Goal: Task Accomplishment & Management: Manage account settings

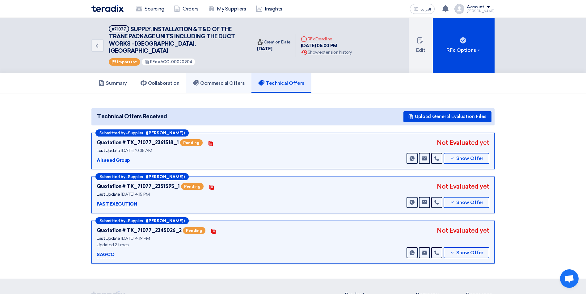
click at [234, 81] on link "Commercial Offers" at bounding box center [218, 83] width 65 height 20
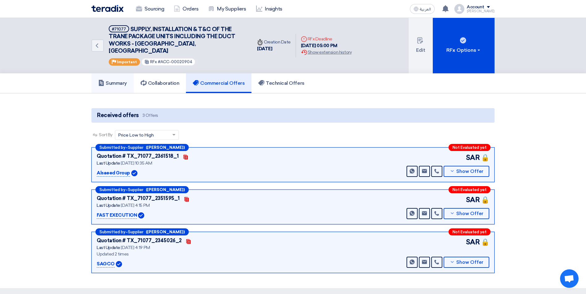
click at [115, 80] on link "Summary" at bounding box center [112, 83] width 42 height 20
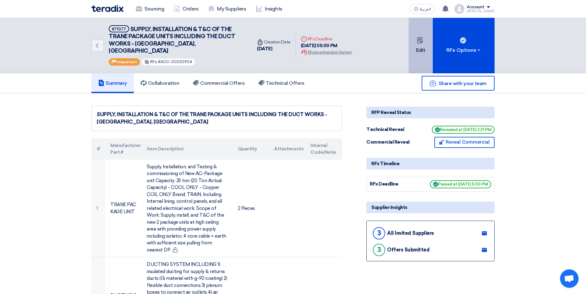
click at [414, 54] on button "Edit" at bounding box center [420, 46] width 24 height 56
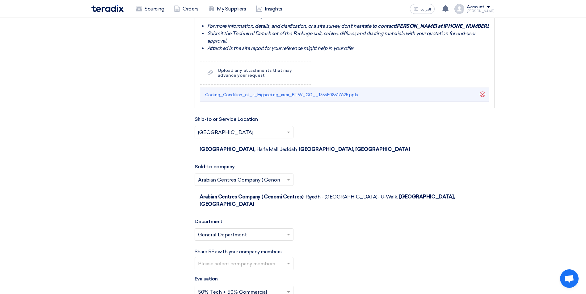
scroll to position [1173, 0]
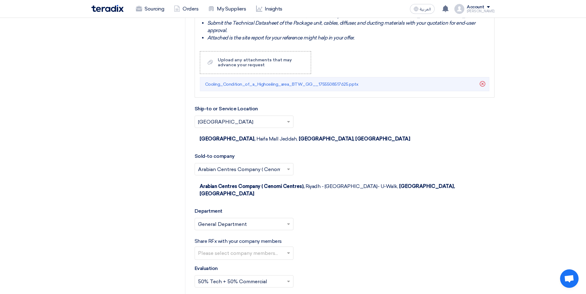
click at [277, 249] on input "text" at bounding box center [245, 254] width 94 height 10
click at [363, 276] on div "Select Evaluation... × 50% Tech + 50% Commercial ×" at bounding box center [344, 284] width 300 height 17
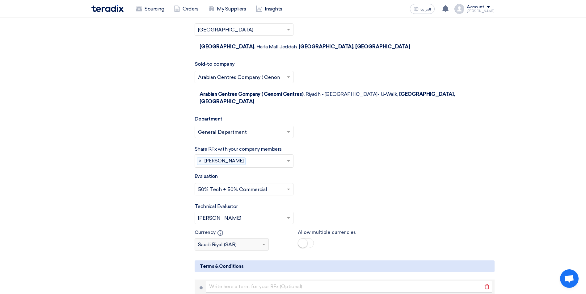
scroll to position [1265, 0]
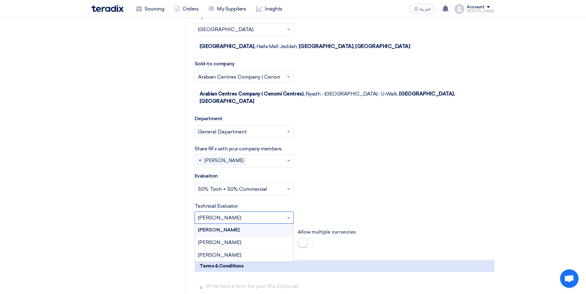
click at [287, 214] on span at bounding box center [289, 217] width 8 height 7
click at [265, 249] on div "[PERSON_NAME]" at bounding box center [244, 255] width 98 height 12
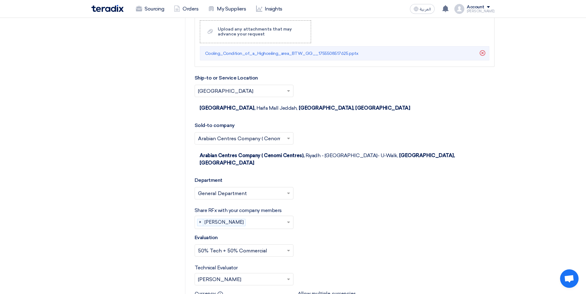
scroll to position [1327, 0]
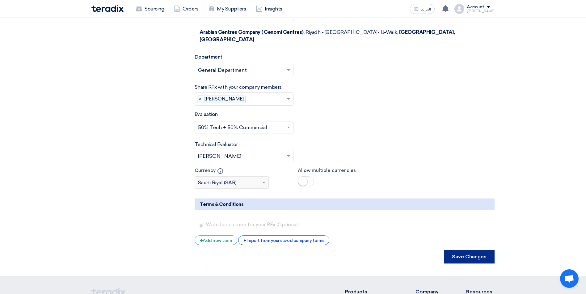
click at [458, 250] on button "Save Changes" at bounding box center [469, 257] width 51 height 14
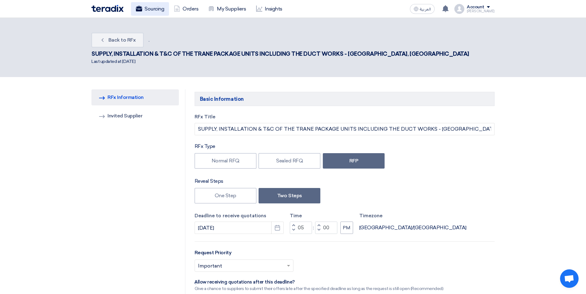
click at [160, 11] on link "Sourcing" at bounding box center [150, 9] width 38 height 14
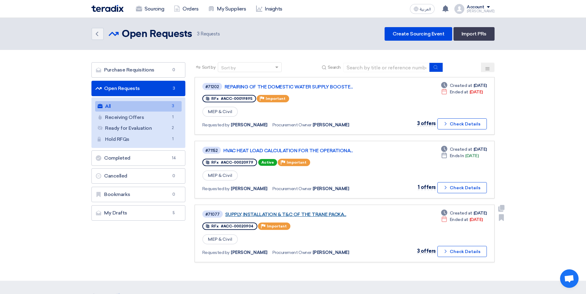
click at [324, 215] on link "SUPPLY, INSTALLATION & T&C OF THE TRANE PACKA..." at bounding box center [302, 215] width 154 height 6
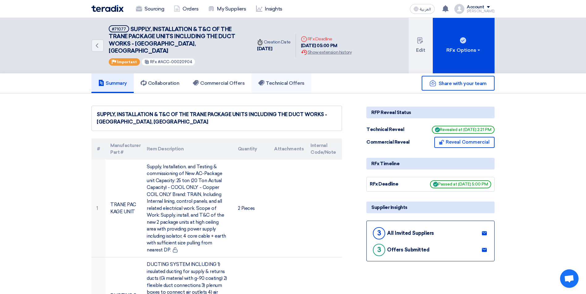
click at [279, 80] on h5 "Technical Offers" at bounding box center [281, 83] width 46 height 6
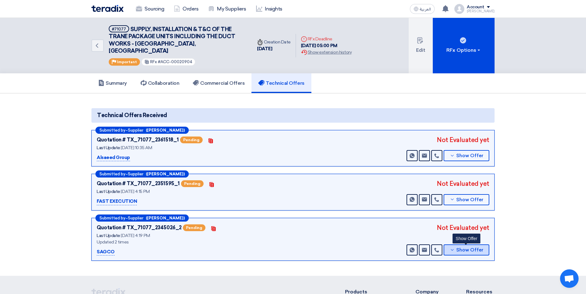
click at [454, 246] on button "Show Offer" at bounding box center [466, 250] width 46 height 11
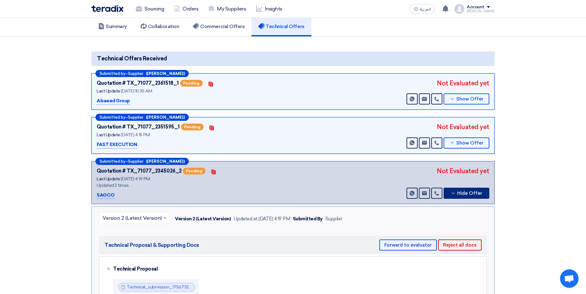
scroll to position [93, 0]
